Goal: Information Seeking & Learning: Learn about a topic

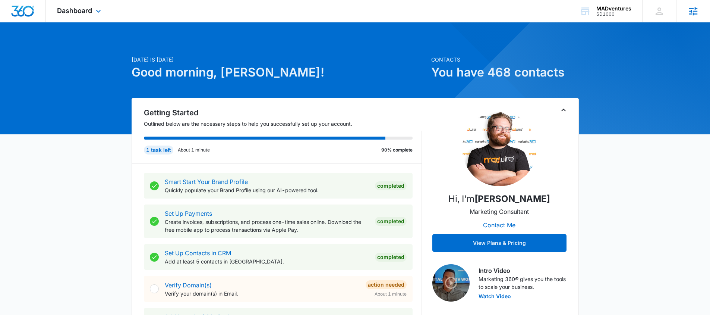
click at [684, 10] on div "Agencies" at bounding box center [693, 11] width 34 height 22
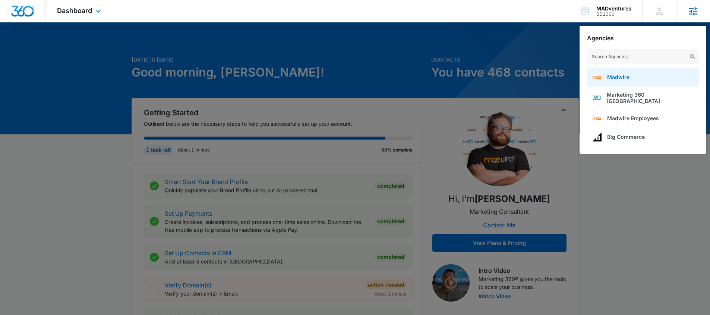
click at [614, 79] on span "Madwire" at bounding box center [618, 77] width 22 height 6
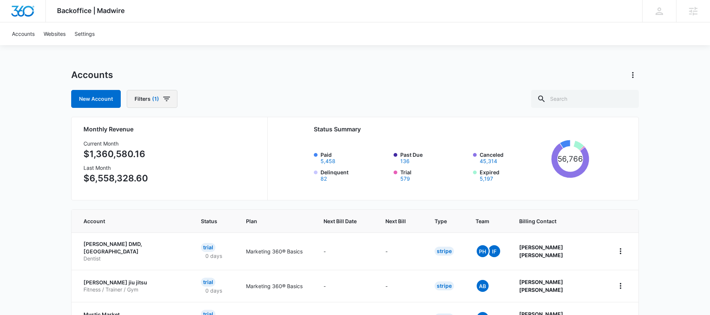
click at [159, 106] on button "Filters (1)" at bounding box center [152, 99] width 51 height 18
click at [213, 124] on icon "Show Billing Status filters" at bounding box center [215, 125] width 9 height 9
click at [141, 151] on icon at bounding box center [140, 151] width 7 height 7
click at [136, 151] on input "Paid" at bounding box center [136, 151] width 0 height 0
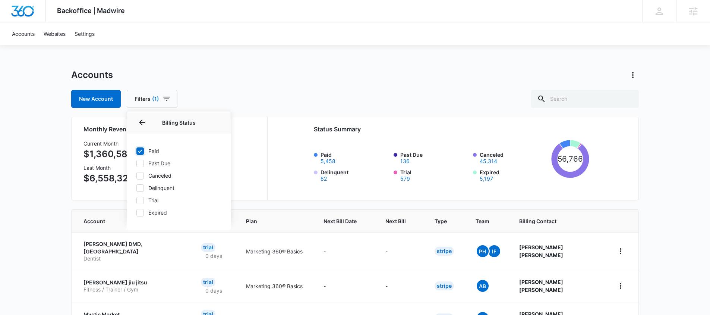
checkbox input "true"
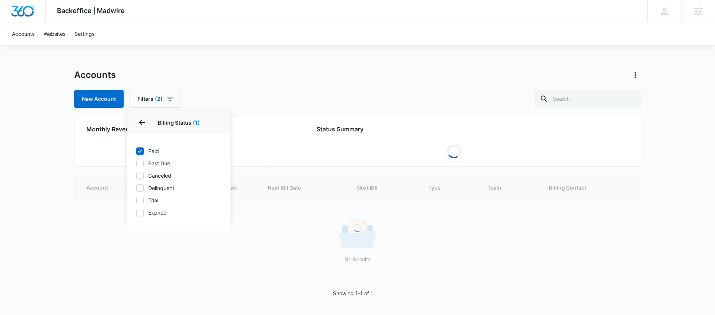
drag, startPoint x: 296, startPoint y: 103, endPoint x: 320, endPoint y: 102, distance: 24.2
click at [296, 103] on div "New Account Filters (2) Billing Status 1 Billing Status (1) Paid Past Due Cance…" at bounding box center [358, 99] width 568 height 18
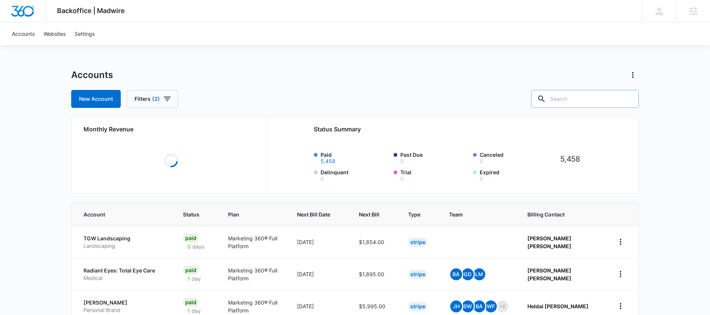
click at [547, 103] on div at bounding box center [541, 99] width 12 height 18
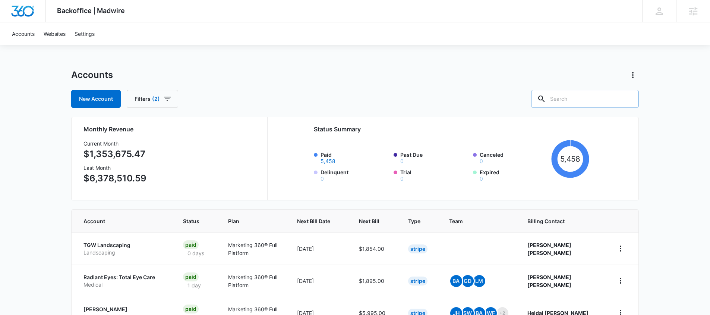
click at [574, 96] on input "text" at bounding box center [585, 99] width 108 height 18
type input "moving"
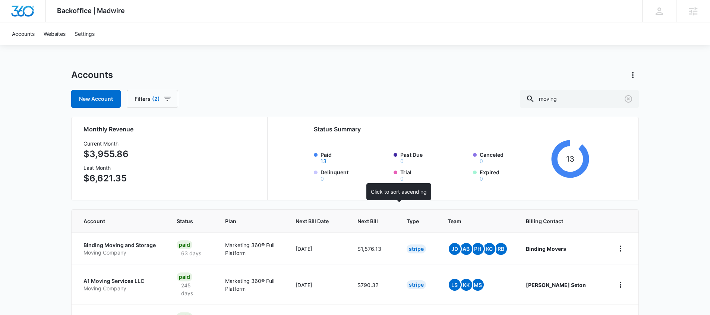
click at [378, 217] on span "Next Bill" at bounding box center [367, 221] width 20 height 8
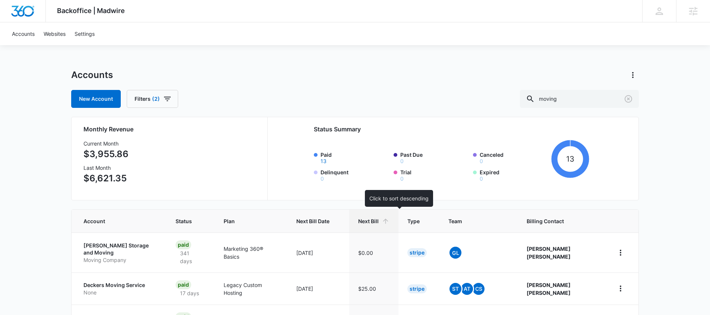
click at [379, 219] on span "Next Bill" at bounding box center [368, 221] width 20 height 8
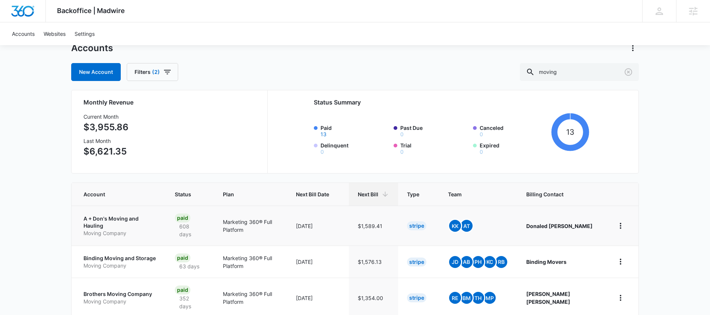
scroll to position [36, 0]
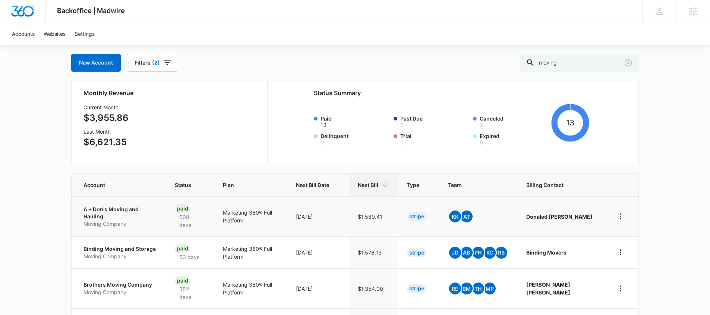
click at [148, 215] on p "A + Don's Moving and Hauling" at bounding box center [119, 212] width 73 height 15
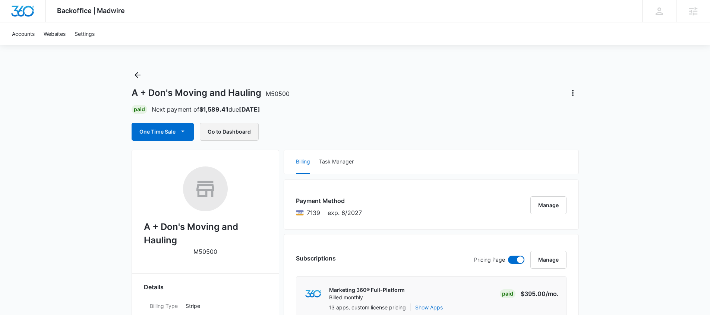
click at [244, 136] on button "Go to Dashboard" at bounding box center [229, 132] width 59 height 18
click at [140, 73] on icon "Back" at bounding box center [137, 74] width 9 height 9
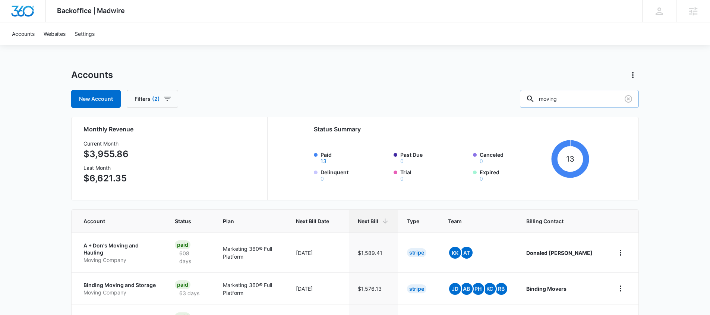
click at [586, 104] on input "moving" at bounding box center [579, 99] width 119 height 18
type input "movers"
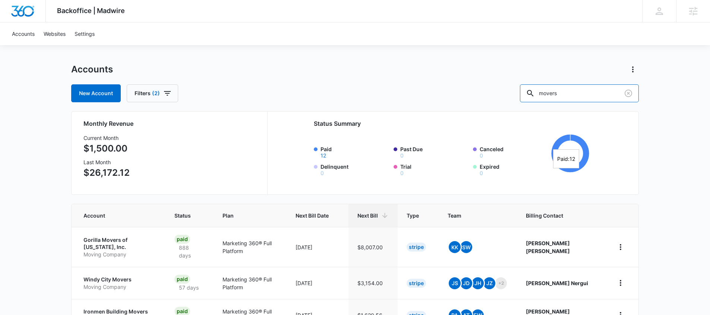
scroll to position [6, 0]
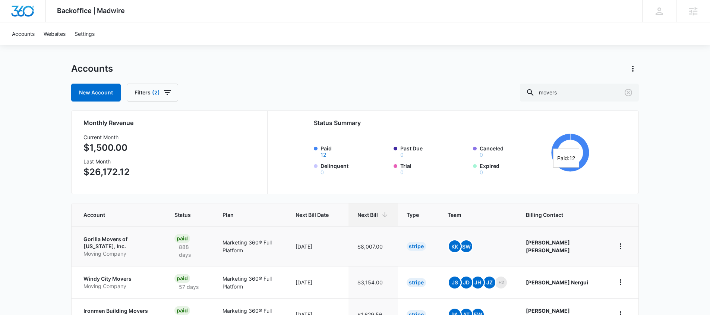
click at [132, 242] on p "Gorilla Movers of Wisconsin, Inc." at bounding box center [119, 242] width 73 height 15
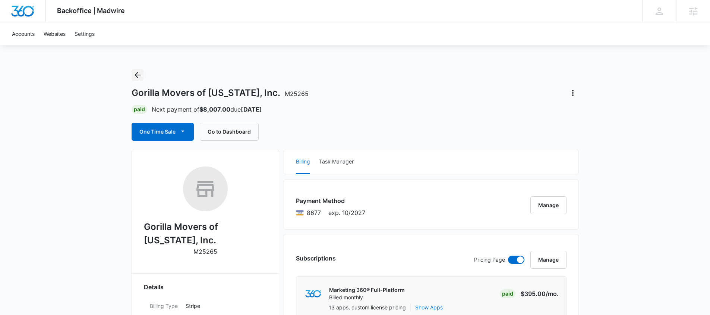
click at [136, 74] on icon "Back" at bounding box center [138, 75] width 6 height 6
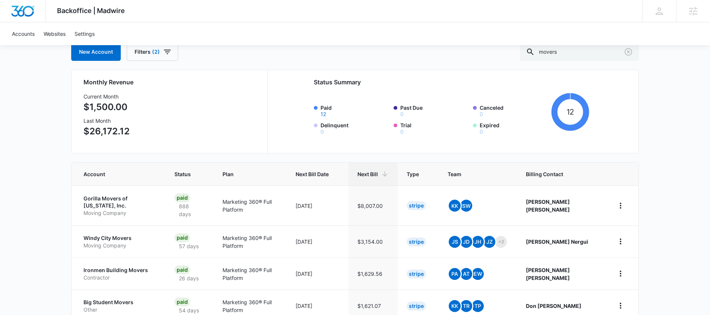
scroll to position [49, 0]
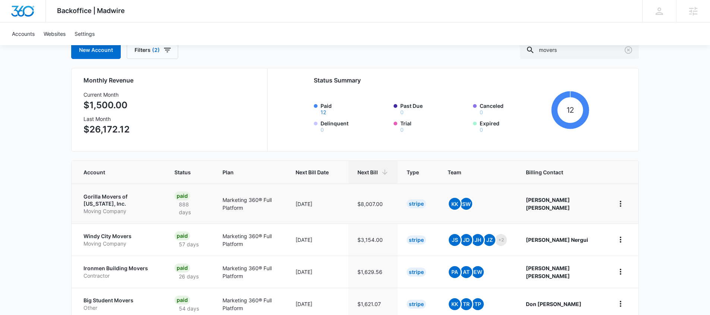
click at [157, 201] on p "Gorilla Movers of Wisconsin, Inc." at bounding box center [119, 200] width 73 height 15
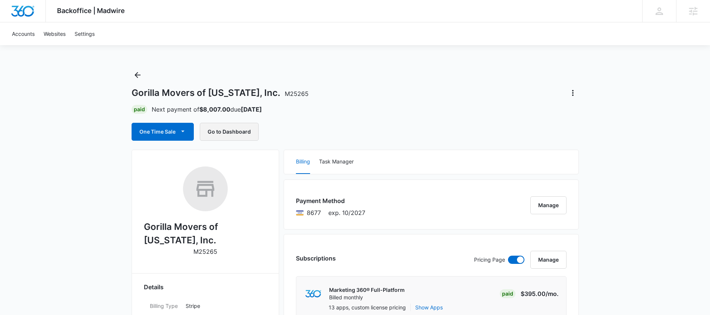
click at [222, 136] on button "Go to Dashboard" at bounding box center [229, 132] width 59 height 18
click at [135, 75] on icon "Back" at bounding box center [137, 74] width 9 height 9
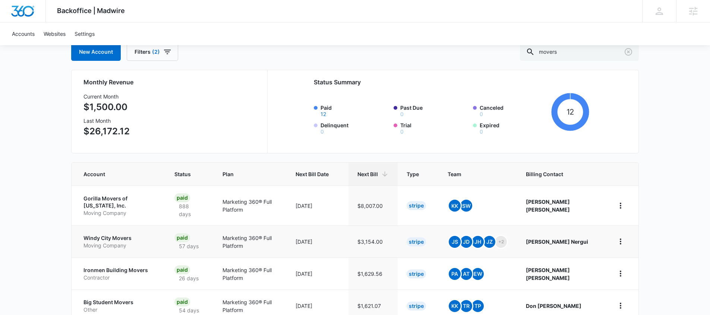
scroll to position [48, 0]
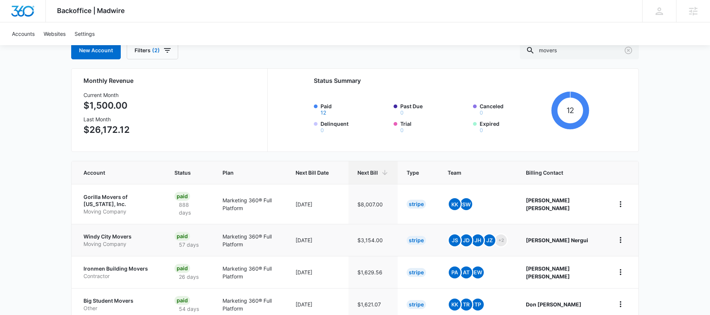
click at [117, 235] on p "Windy City Movers" at bounding box center [119, 236] width 73 height 7
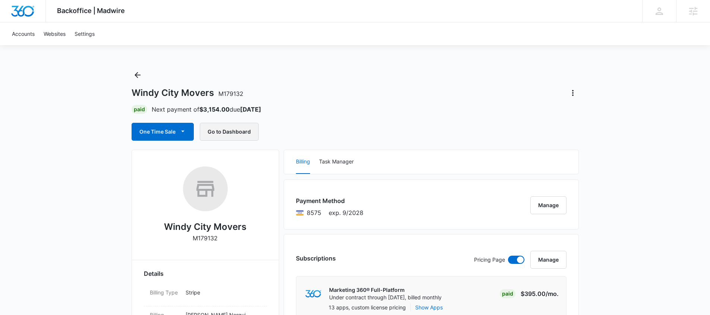
click at [236, 133] on button "Go to Dashboard" at bounding box center [229, 132] width 59 height 18
click at [136, 74] on icon "Back" at bounding box center [137, 74] width 9 height 9
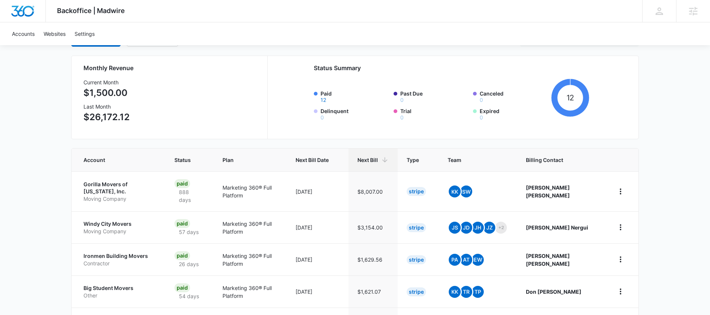
scroll to position [61, 0]
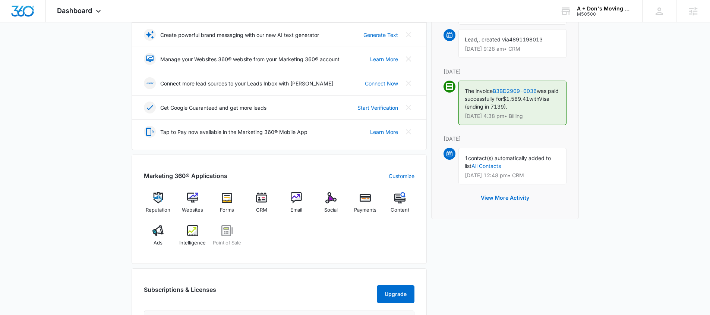
scroll to position [178, 0]
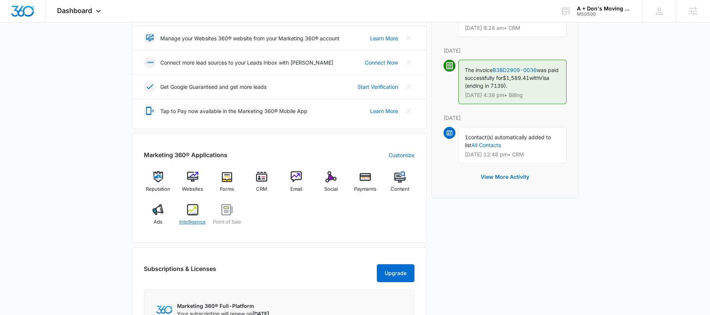
click at [184, 209] on div "Intelligence" at bounding box center [192, 217] width 29 height 27
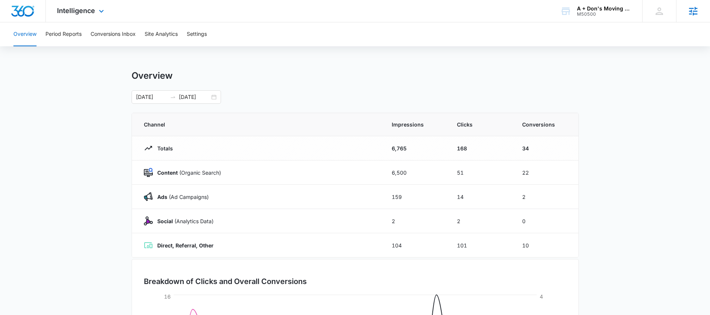
click at [688, 12] on icon at bounding box center [693, 11] width 11 height 11
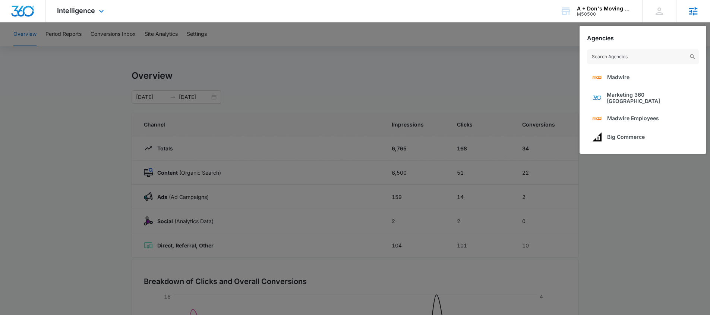
click at [621, 57] on input "text" at bounding box center [643, 56] width 112 height 15
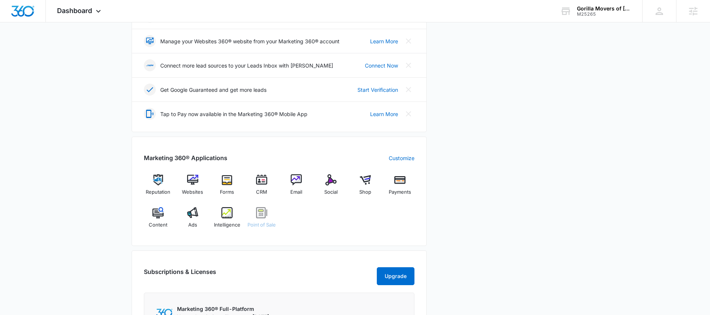
scroll to position [176, 0]
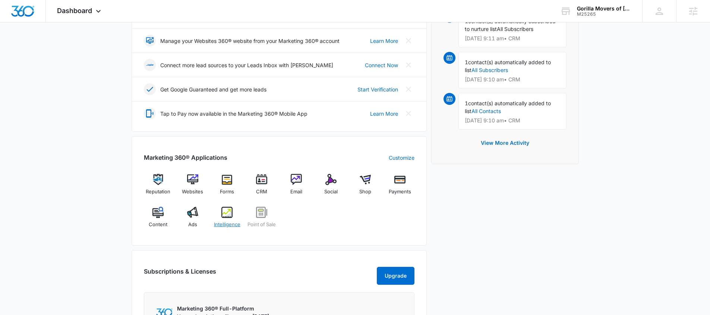
click at [223, 219] on div "Intelligence" at bounding box center [227, 219] width 29 height 27
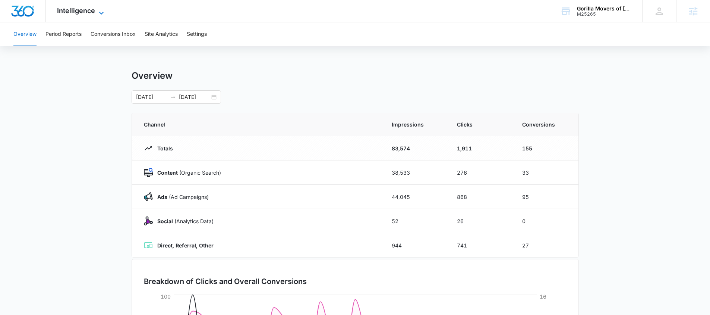
click at [94, 6] on div "Intelligence Apps Reputation Websites Forms CRM Email Social Shop Payments POS …" at bounding box center [81, 11] width 71 height 22
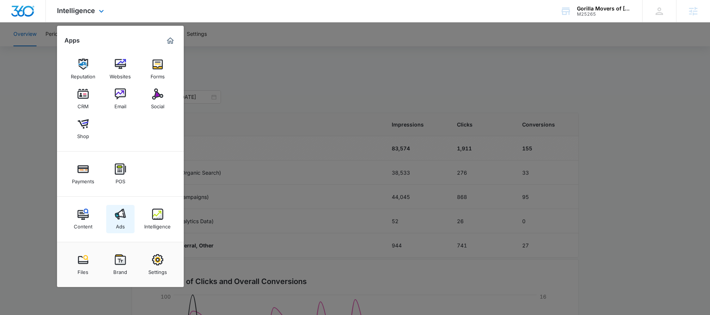
click at [127, 218] on link "Ads" at bounding box center [120, 219] width 28 height 28
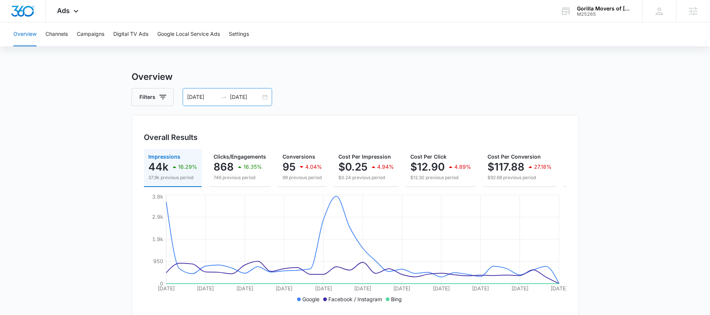
click at [266, 98] on div "[DATE] [DATE]" at bounding box center [227, 97] width 89 height 18
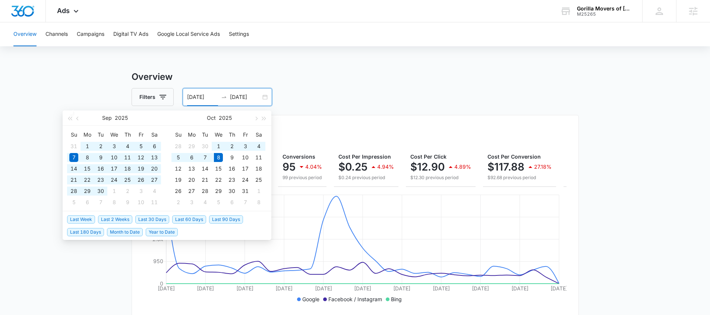
click at [185, 218] on span "Last 60 Days" at bounding box center [189, 219] width 34 height 8
type input "08/09/2025"
type input "10/08/2025"
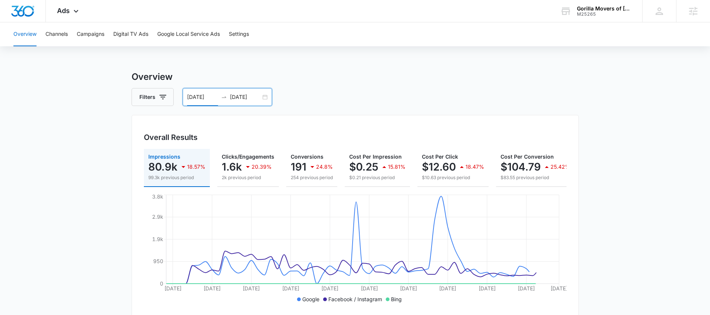
click at [264, 97] on div "08/09/2025 10/08/2025" at bounding box center [227, 97] width 89 height 18
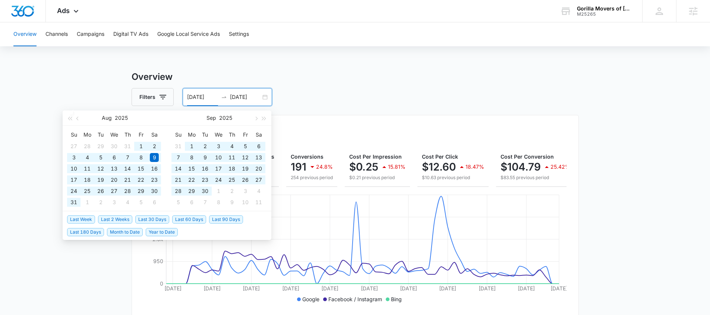
click at [217, 220] on span "Last 90 Days" at bounding box center [226, 219] width 34 height 8
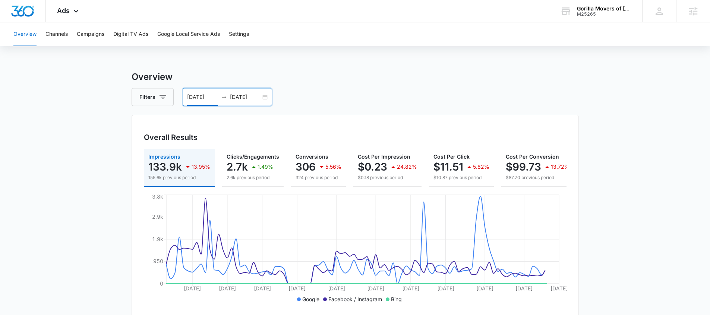
click at [264, 97] on div "07/10/2025 10/08/2025" at bounding box center [227, 97] width 89 height 18
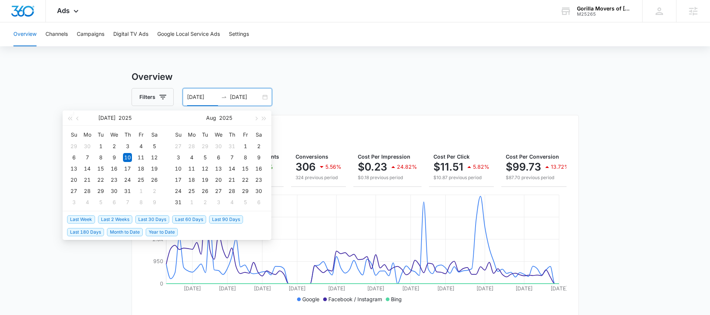
click at [112, 231] on span "Month to Date" at bounding box center [125, 232] width 36 height 8
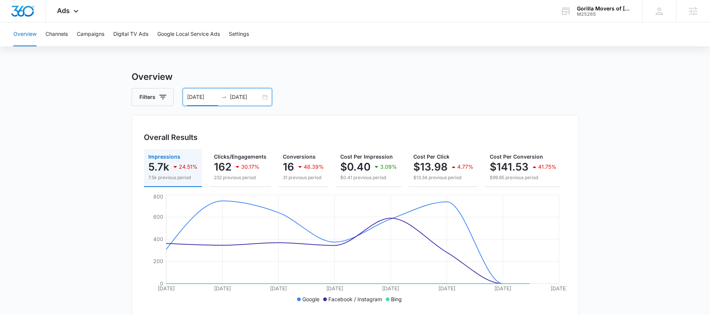
click at [267, 98] on div "10/01/2025 10/08/2025" at bounding box center [227, 97] width 89 height 18
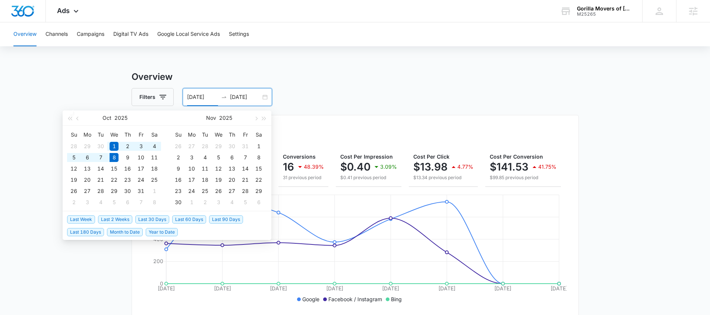
click at [156, 233] on span "Year to Date" at bounding box center [162, 232] width 32 height 8
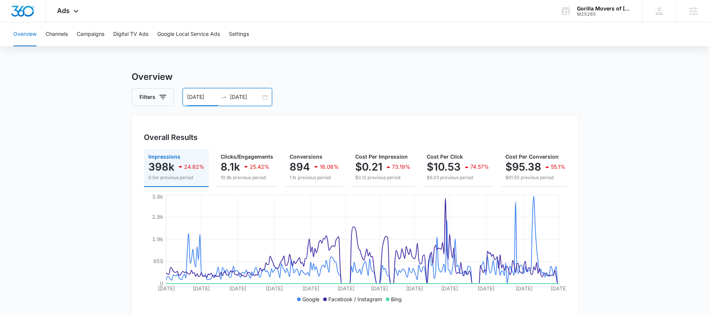
click at [265, 99] on div "01/01/2025 10/08/2025" at bounding box center [227, 97] width 89 height 18
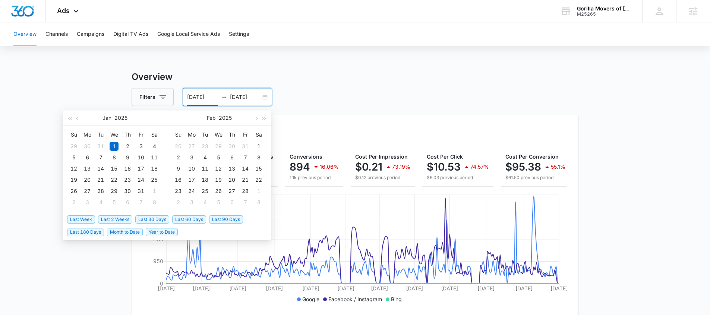
click at [89, 219] on span "Last Week" at bounding box center [81, 219] width 28 height 8
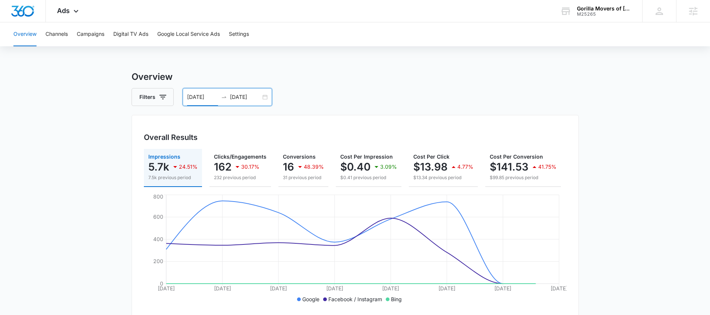
click at [261, 99] on div "10/01/2025 10/08/2025" at bounding box center [227, 97] width 89 height 18
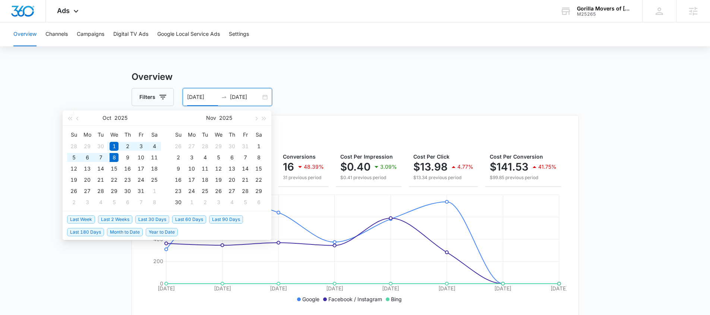
type input "10/01/2025"
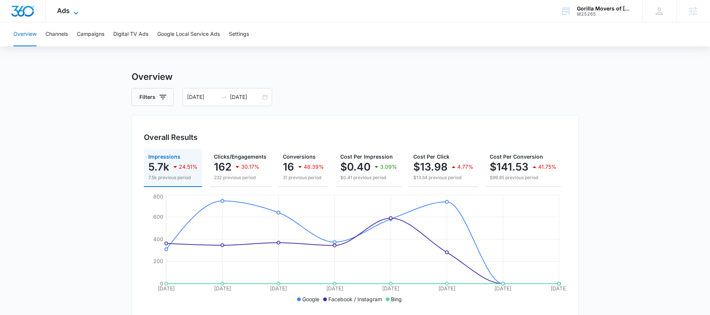
click at [63, 7] on span "Ads" at bounding box center [63, 11] width 13 height 8
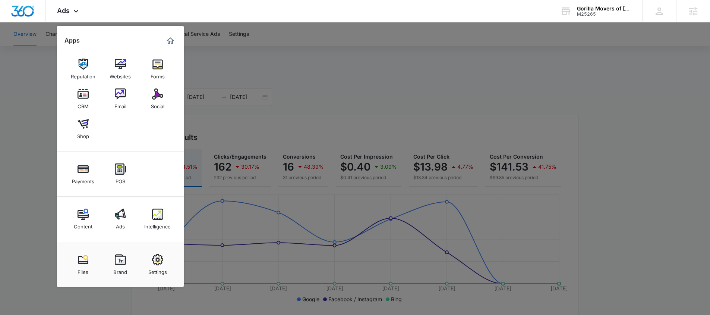
click at [156, 223] on div "Intelligence" at bounding box center [157, 224] width 26 height 10
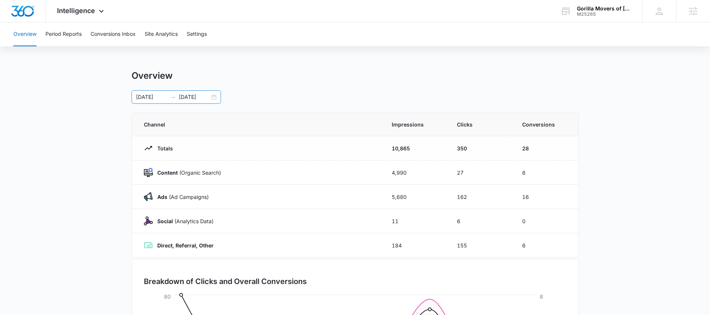
click at [214, 98] on div "10/01/2025 10/08/2025" at bounding box center [176, 96] width 89 height 13
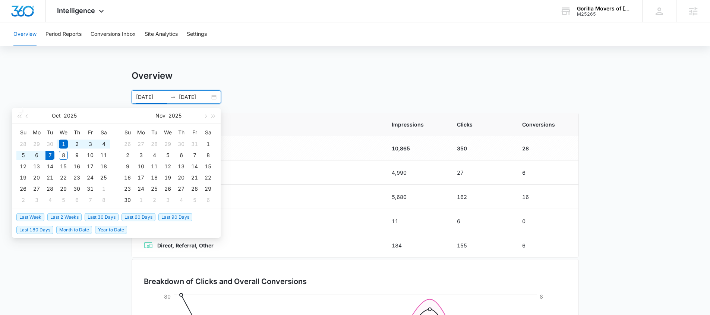
click at [113, 219] on span "Last 30 Days" at bounding box center [102, 217] width 34 height 8
type input "[DATE]"
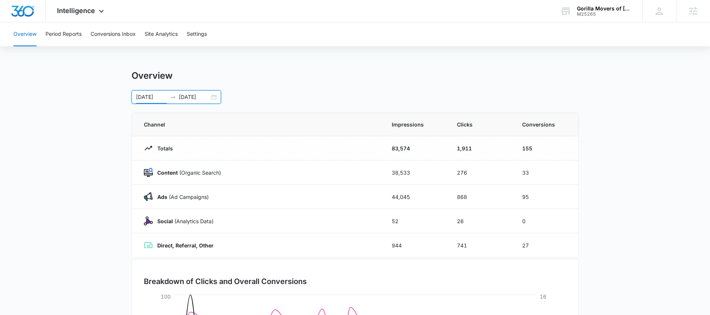
click at [629, 191] on main "Overview 09/07/2025 10/07/2025 Sep 2025 Su Mo Tu We Th Fr Sa 31 1 2 3 4 5 6 7 8…" at bounding box center [355, 265] width 710 height 391
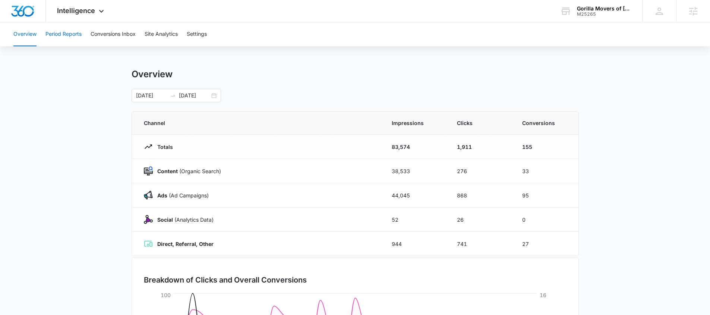
click at [70, 36] on button "Period Reports" at bounding box center [63, 34] width 36 height 24
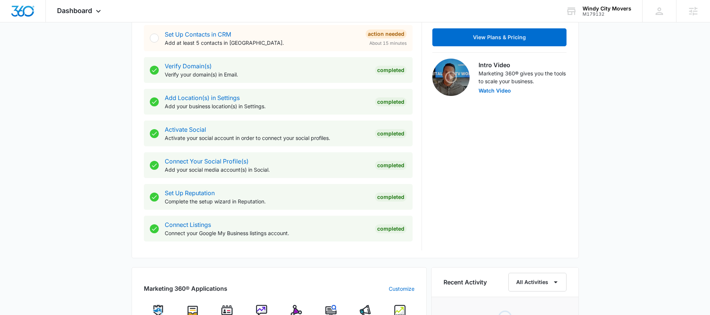
scroll to position [293, 0]
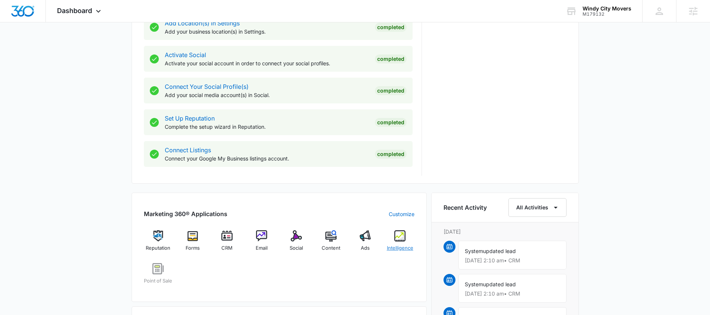
click at [392, 240] on div "Intelligence" at bounding box center [400, 243] width 29 height 27
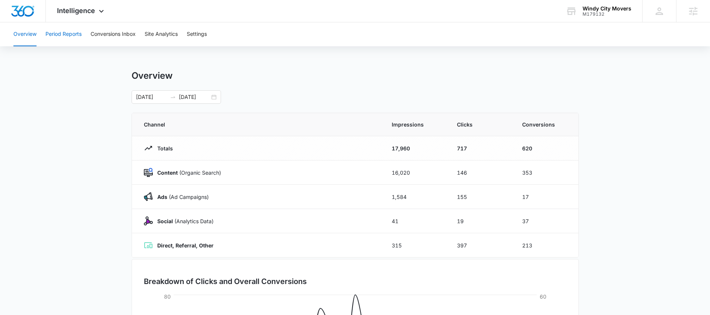
click at [67, 38] on button "Period Reports" at bounding box center [63, 34] width 36 height 24
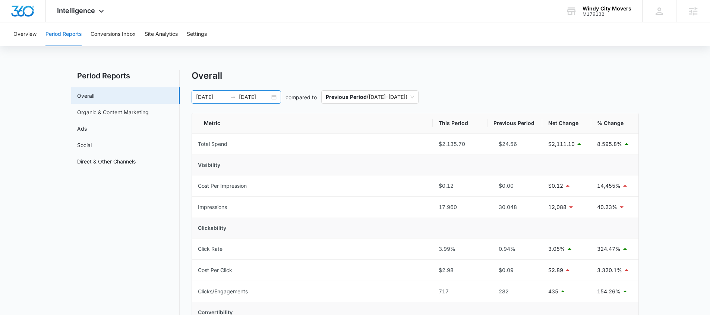
click at [275, 98] on div "[DATE] [DATE]" at bounding box center [236, 96] width 89 height 13
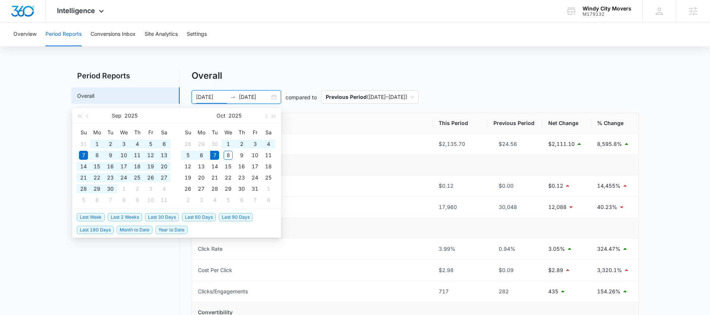
click at [208, 217] on span "Last 60 Days" at bounding box center [199, 217] width 34 height 8
type input "[DATE]"
